Goal: Understand process/instructions: Learn how to perform a task or action

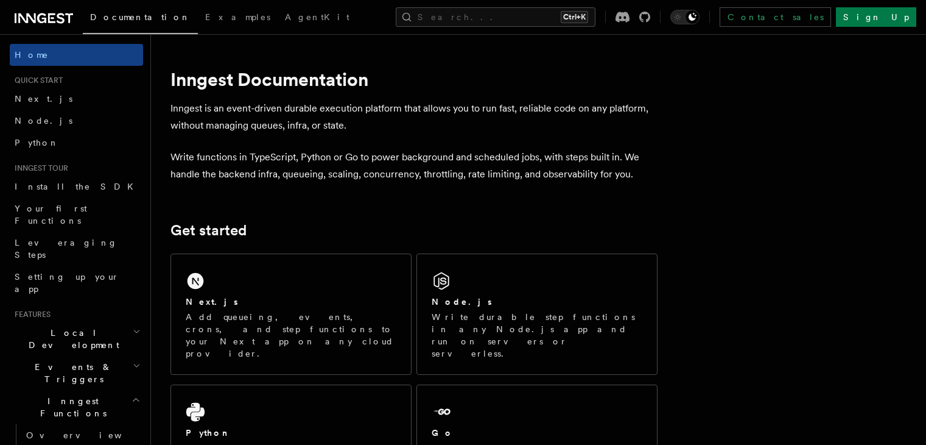
click at [303, 320] on p "Add queueing, events, crons, and step functions to your Next app on any cloud p…" at bounding box center [291, 335] width 211 height 49
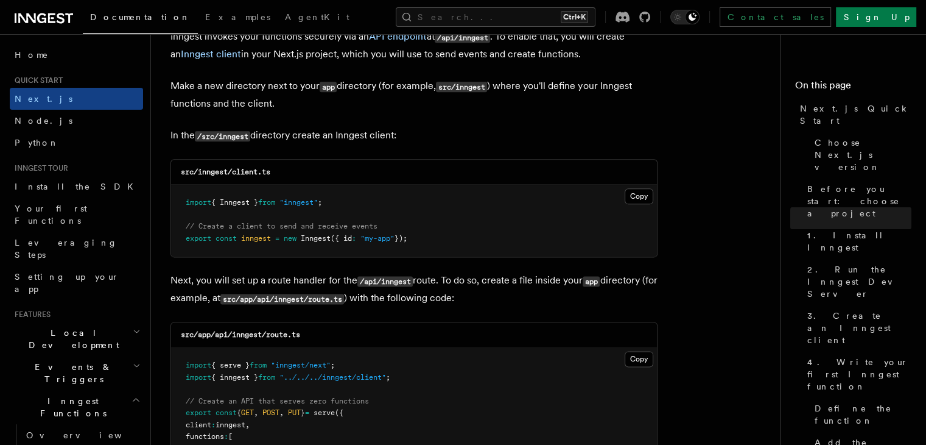
scroll to position [1487, 0]
click at [641, 195] on button "Copy Copied" at bounding box center [639, 195] width 29 height 16
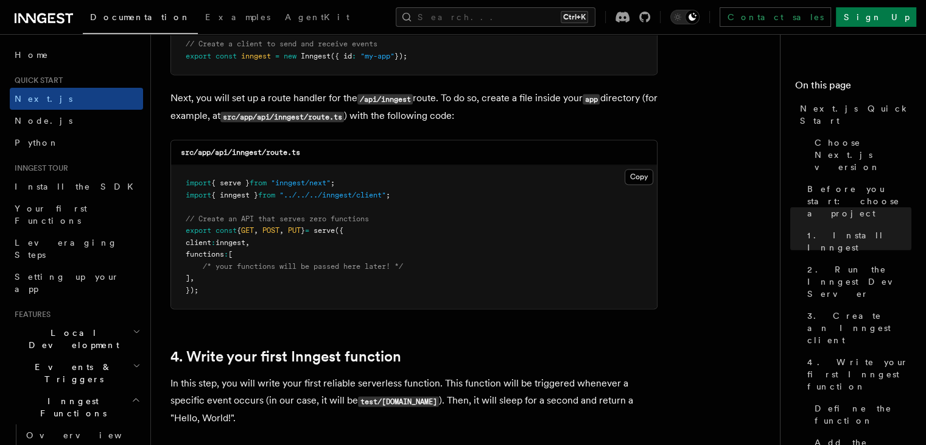
scroll to position [1670, 0]
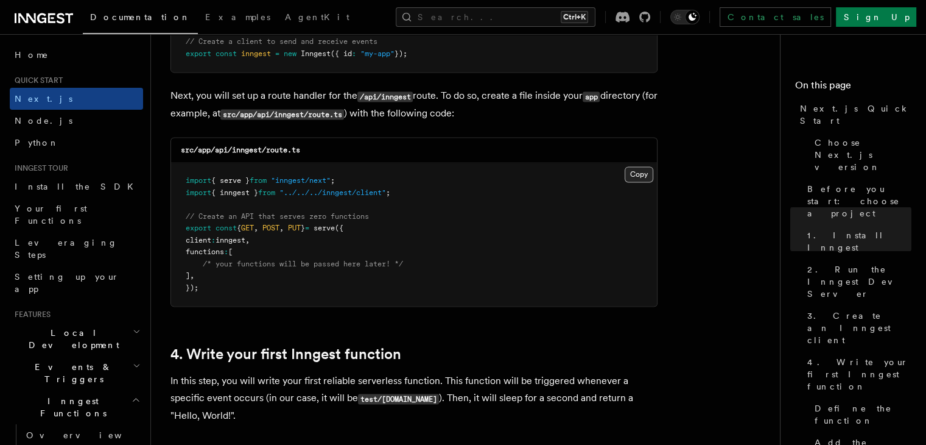
click at [626, 169] on button "Copy Copied" at bounding box center [639, 174] width 29 height 16
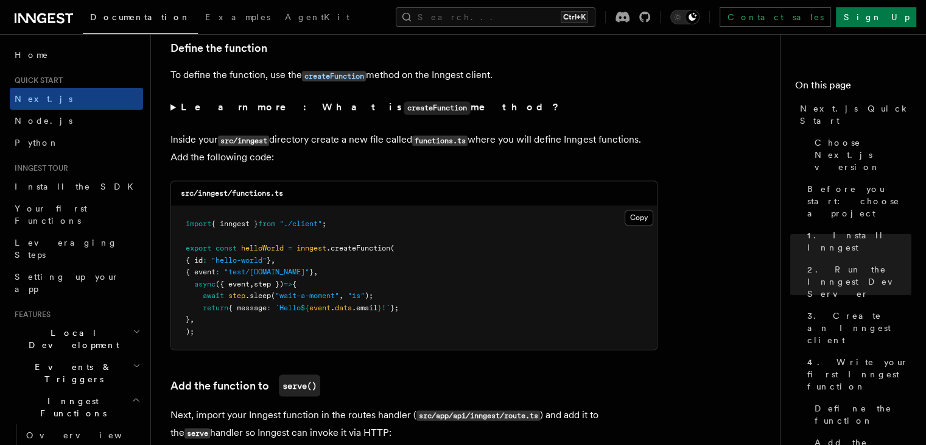
scroll to position [2080, 0]
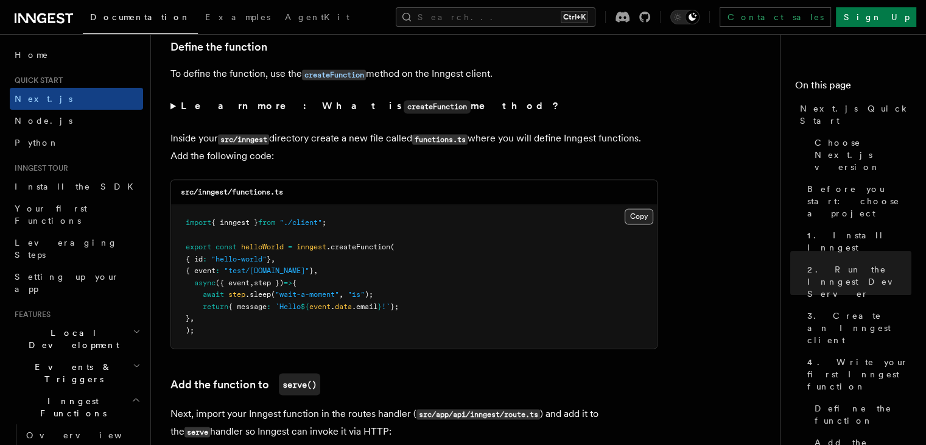
click at [630, 222] on button "Copy Copied" at bounding box center [639, 216] width 29 height 16
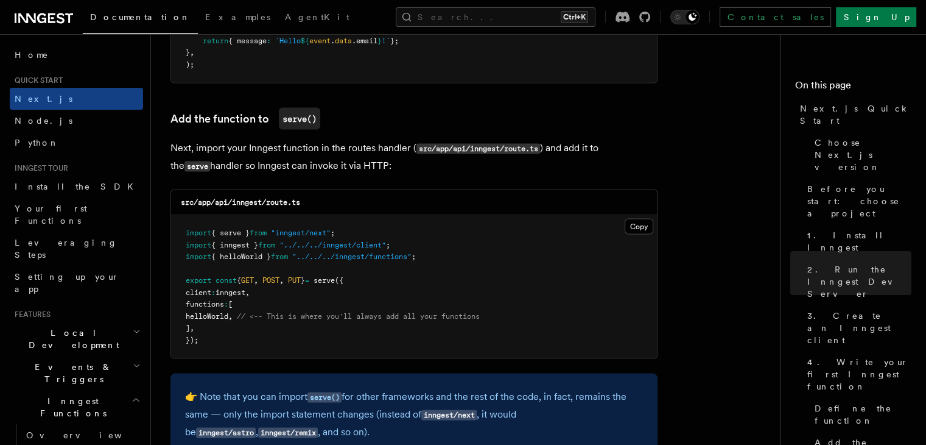
scroll to position [2348, 0]
